Goal: Task Accomplishment & Management: Use online tool/utility

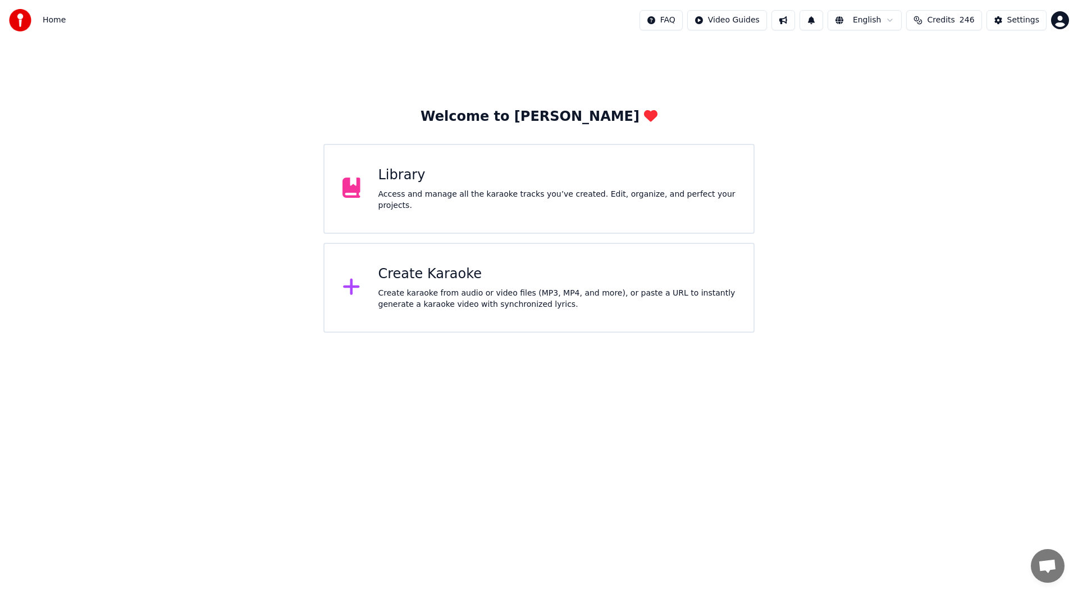
click at [485, 184] on div "Library" at bounding box center [558, 175] width 358 height 18
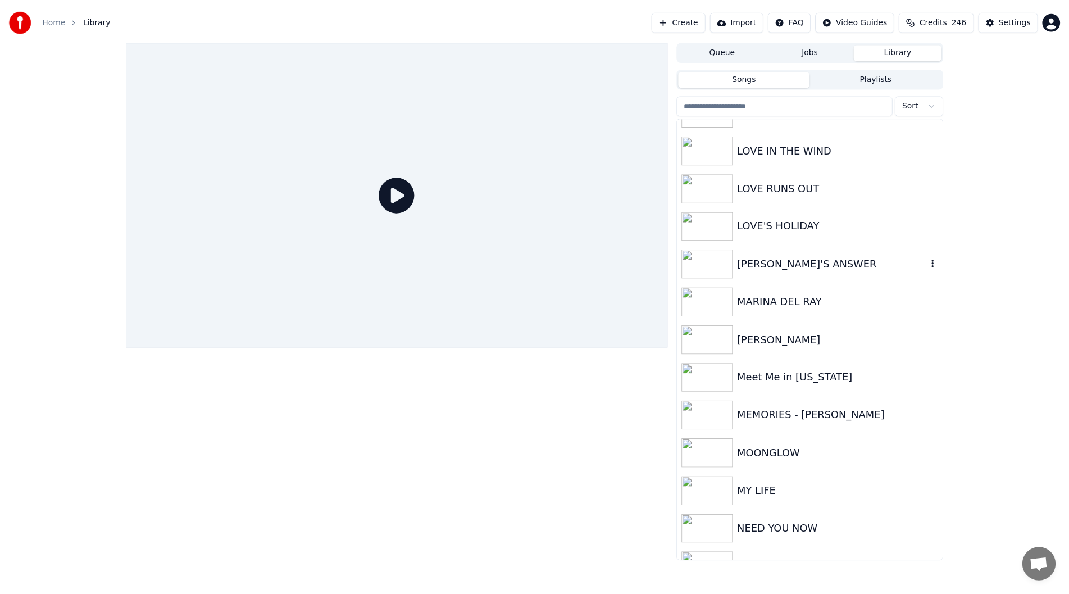
scroll to position [1685, 0]
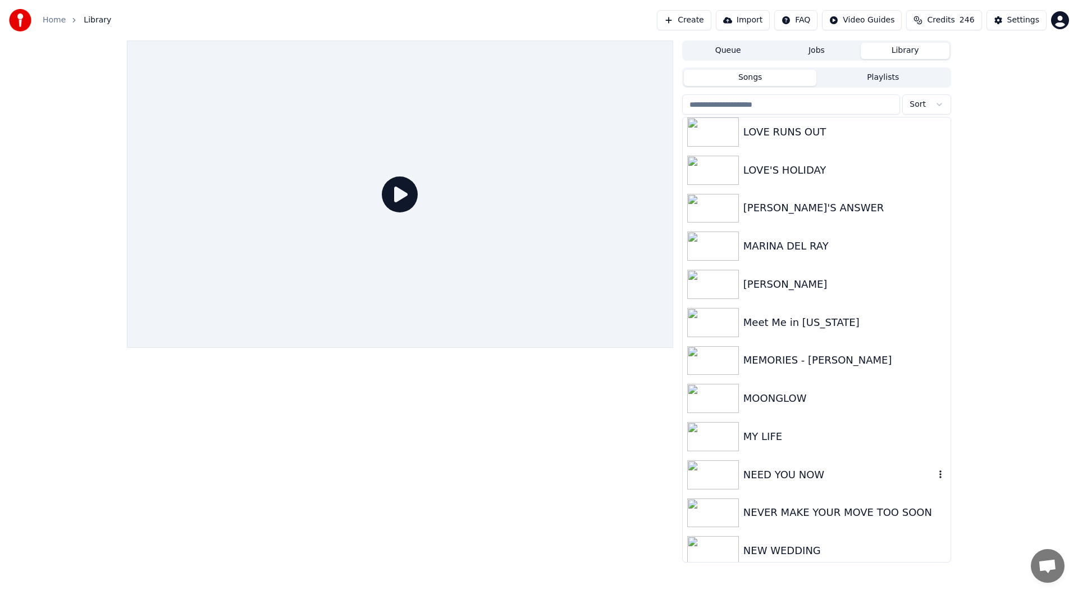
click at [773, 467] on div "NEED YOU NOW" at bounding box center [840, 475] width 192 height 16
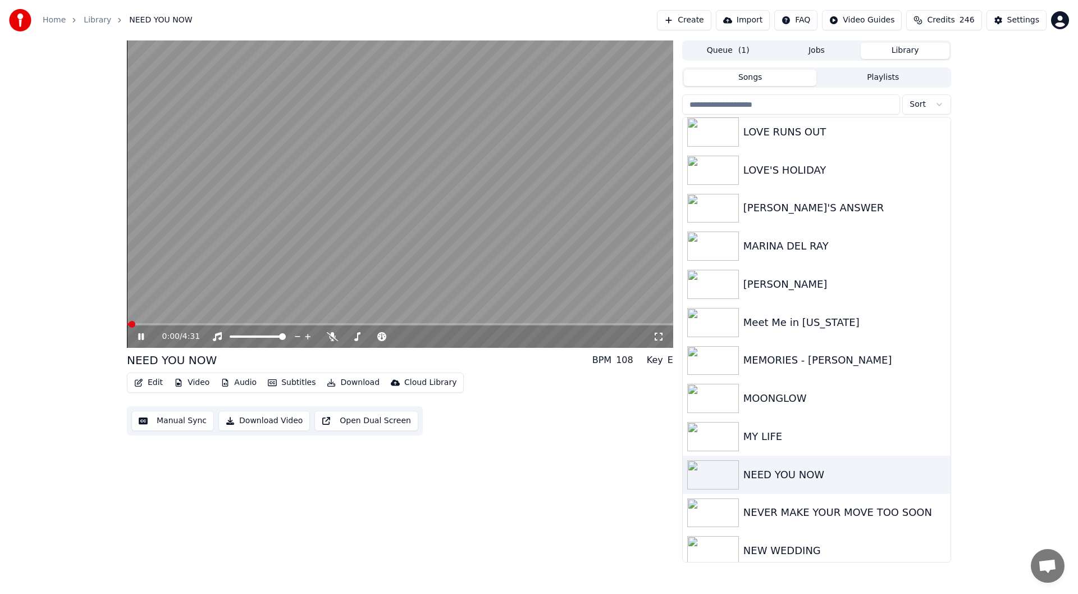
click at [659, 335] on icon at bounding box center [658, 336] width 11 height 9
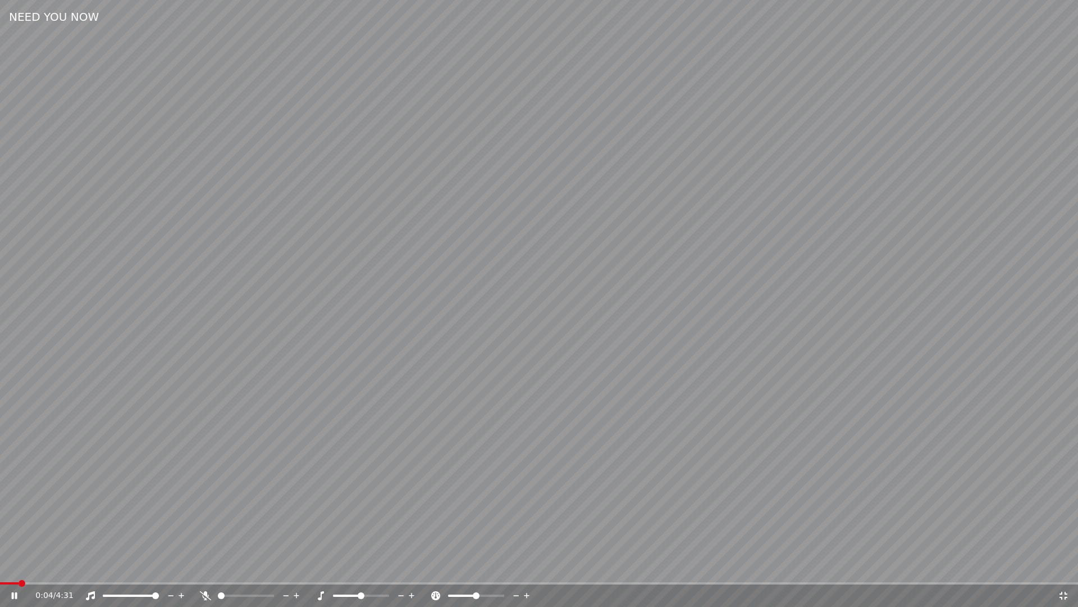
click at [204, 593] on icon at bounding box center [205, 595] width 11 height 9
click at [1066, 593] on icon at bounding box center [1064, 595] width 8 height 8
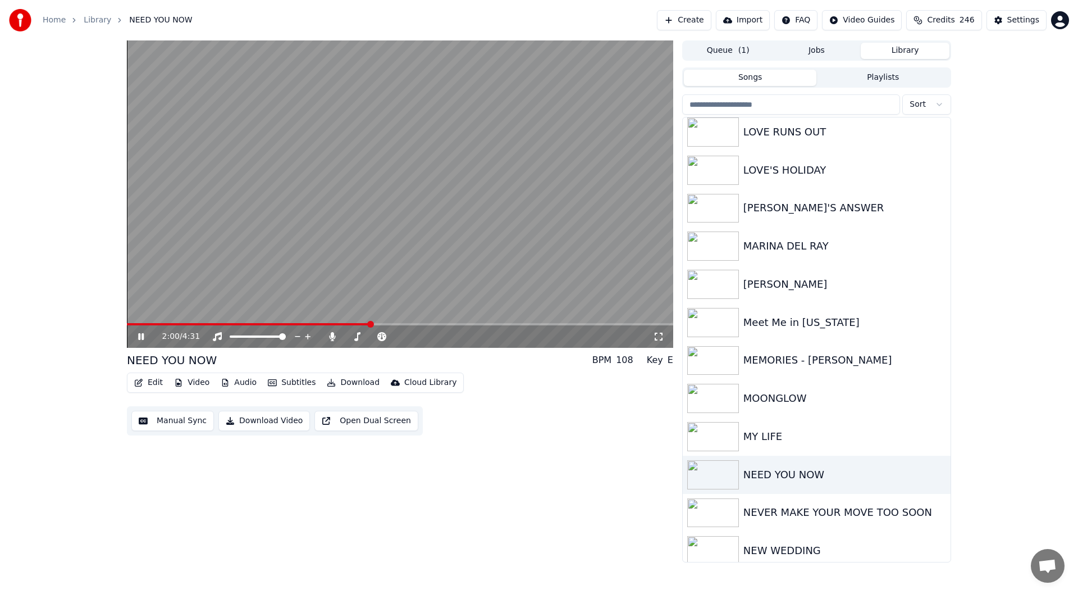
click at [138, 336] on icon at bounding box center [149, 336] width 26 height 9
click at [143, 376] on button "Edit" at bounding box center [149, 383] width 38 height 16
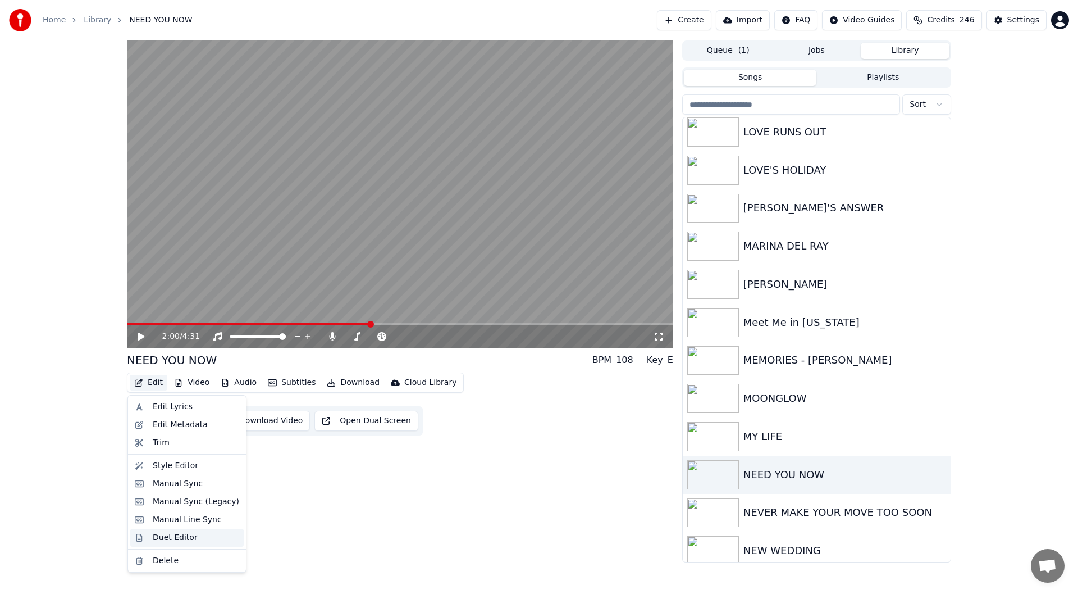
click at [176, 536] on div "Duet Editor" at bounding box center [175, 537] width 45 height 11
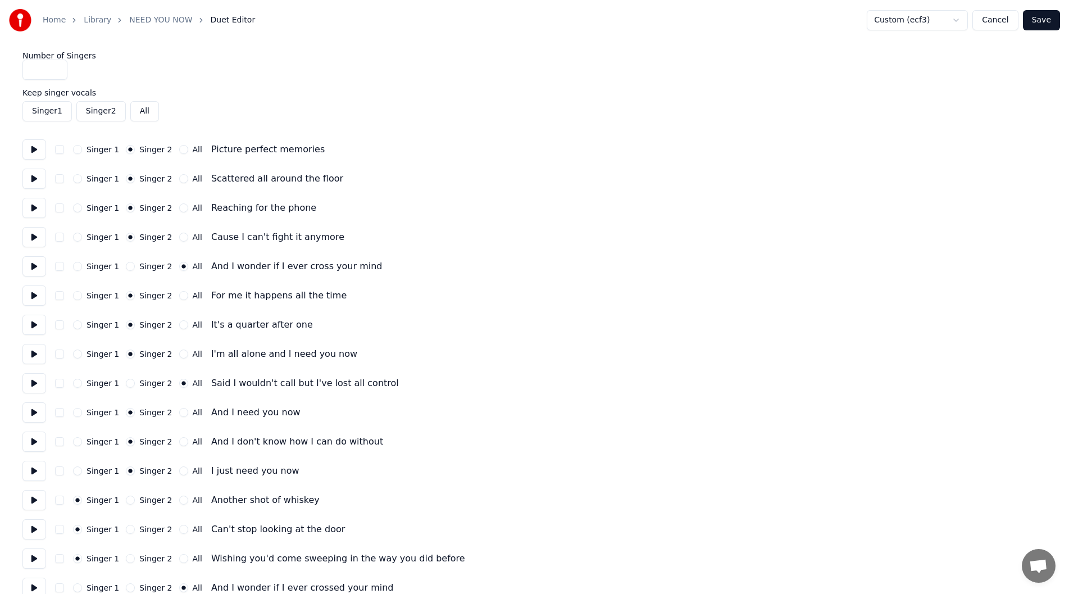
click at [33, 145] on button at bounding box center [34, 149] width 24 height 20
click at [33, 500] on button at bounding box center [34, 500] width 24 height 20
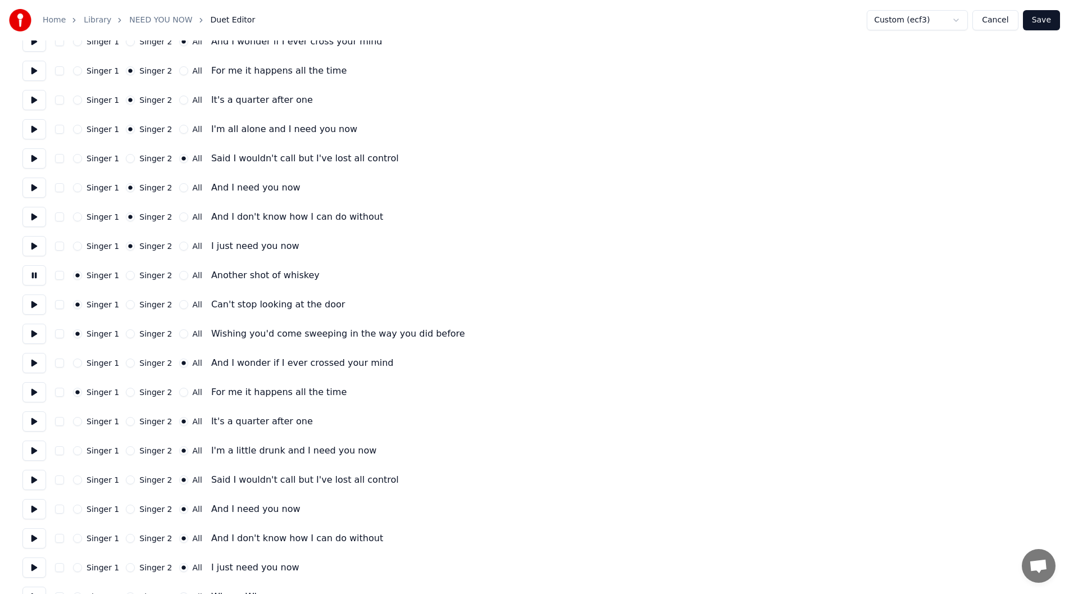
scroll to position [281, 0]
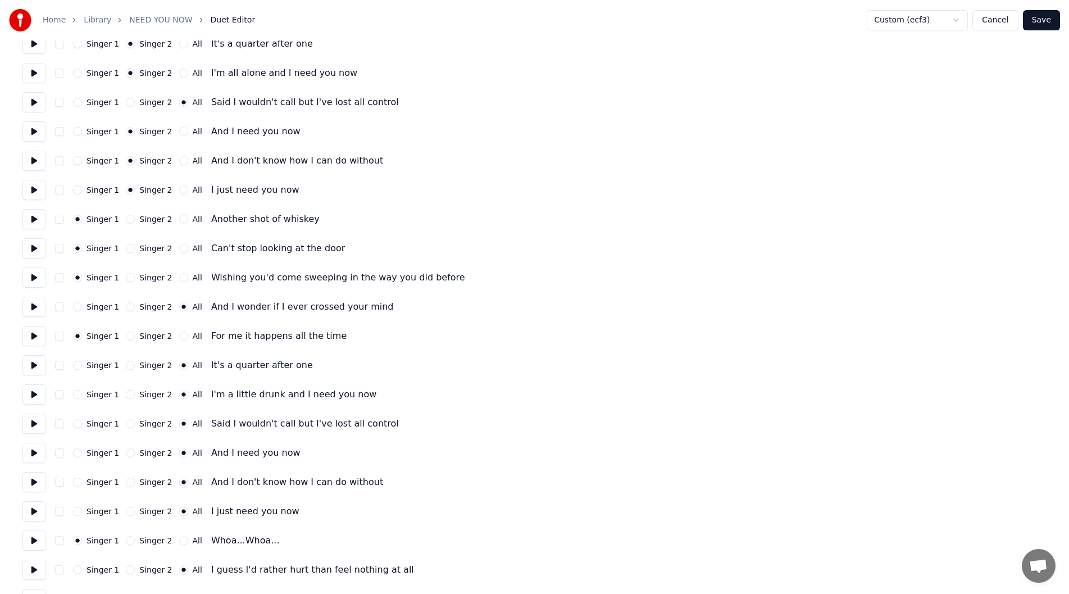
click at [30, 422] on button at bounding box center [34, 423] width 24 height 20
click at [1036, 11] on button "Save" at bounding box center [1041, 20] width 37 height 20
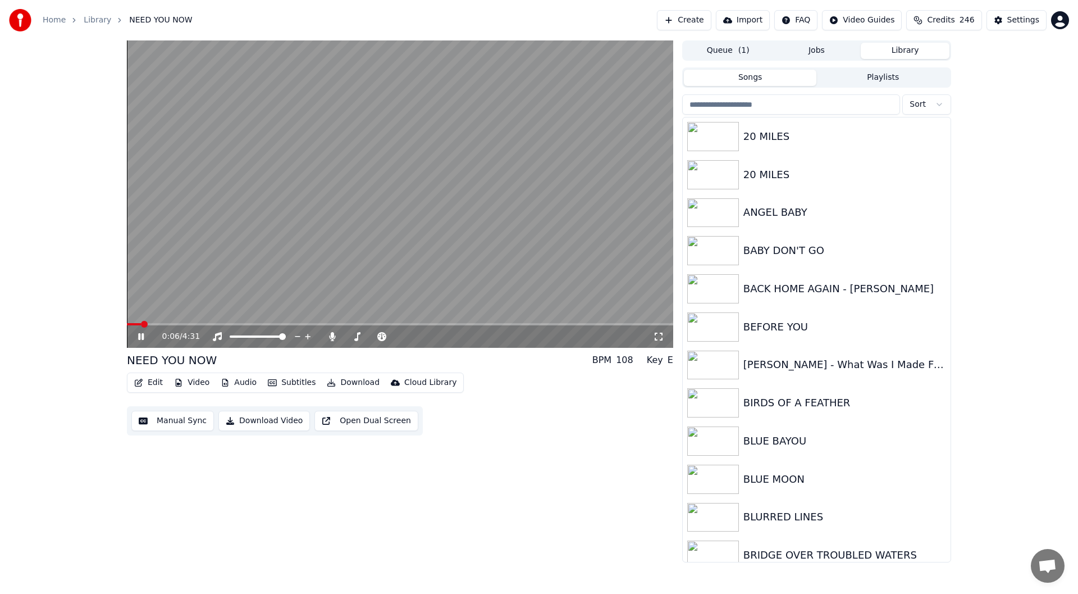
click at [138, 335] on icon at bounding box center [149, 336] width 26 height 9
